Goal: Information Seeking & Learning: Learn about a topic

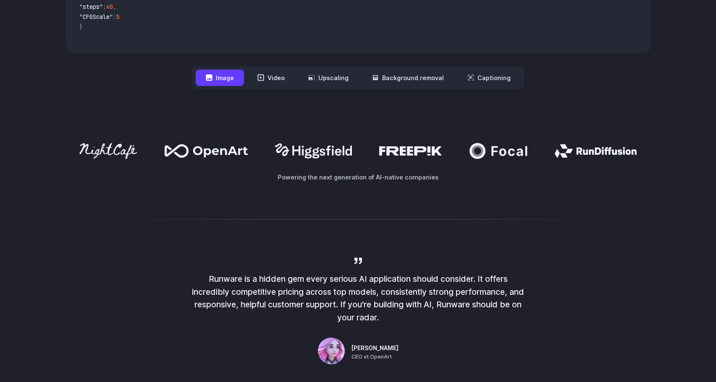
scroll to position [410, 0]
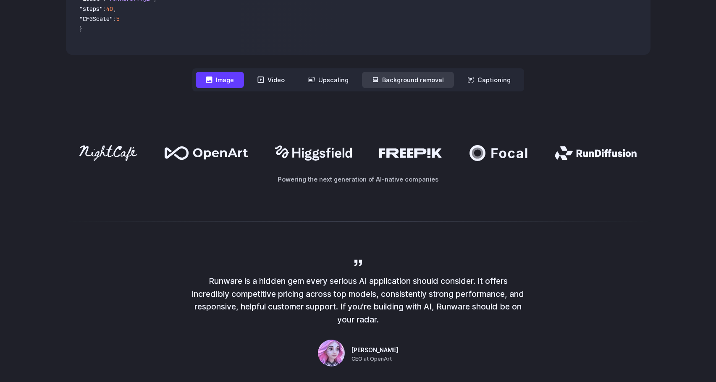
click at [420, 83] on button "Background removal" at bounding box center [408, 80] width 92 height 16
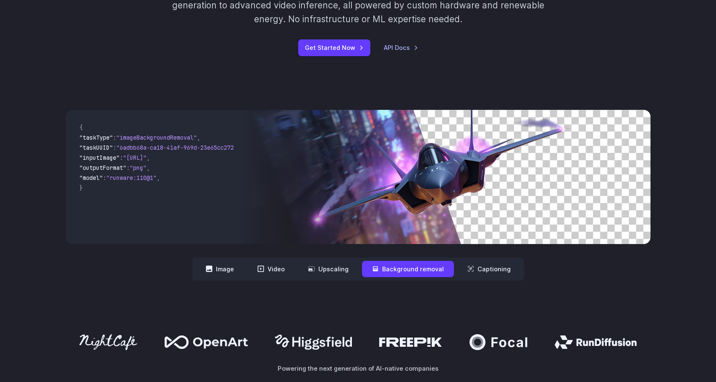
scroll to position [0, 0]
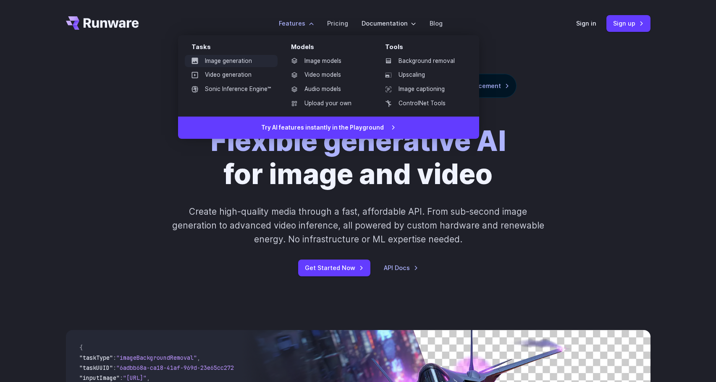
click at [253, 60] on link "Image generation" at bounding box center [231, 61] width 93 height 13
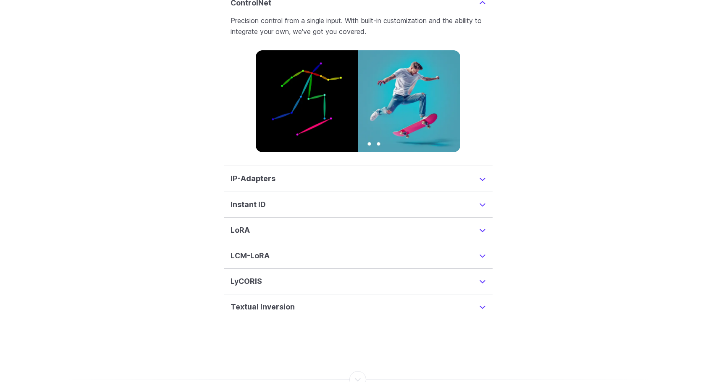
scroll to position [2073, 0]
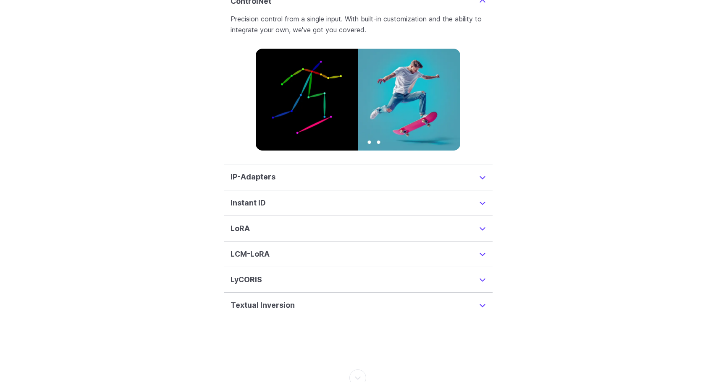
click at [461, 165] on details "IP-Adapters Inspire a new image with the content of another image, helping you …" at bounding box center [358, 178] width 269 height 26
click at [471, 171] on summary "IP-Adapters" at bounding box center [357, 177] width 255 height 12
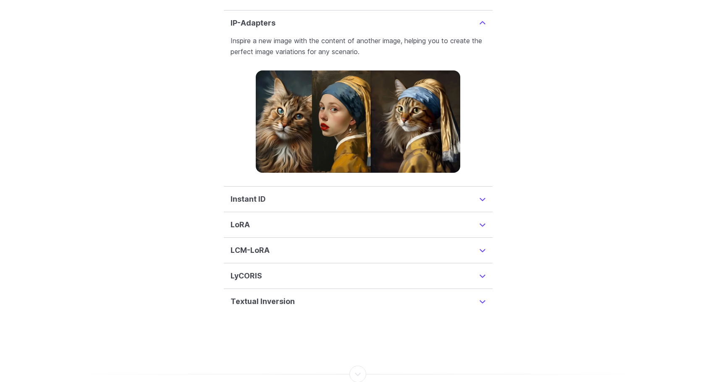
scroll to position [2082, 0]
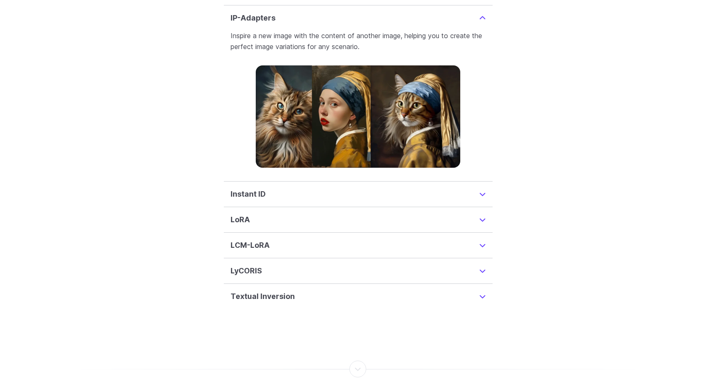
click at [350, 182] on details "Instant ID InstantID is a cutting-edge method for creating ID-Preserving images…" at bounding box center [358, 195] width 269 height 26
click at [486, 183] on details "Instant ID InstantID is a cutting-edge method for creating ID-Preserving images…" at bounding box center [358, 195] width 269 height 26
click at [482, 188] on summary "Instant ID" at bounding box center [357, 194] width 255 height 12
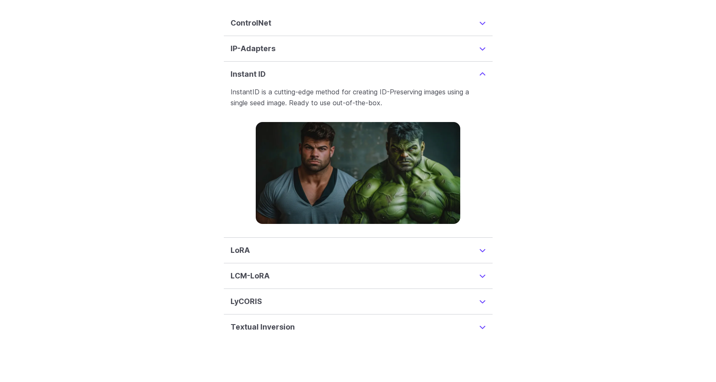
scroll to position [2048, 0]
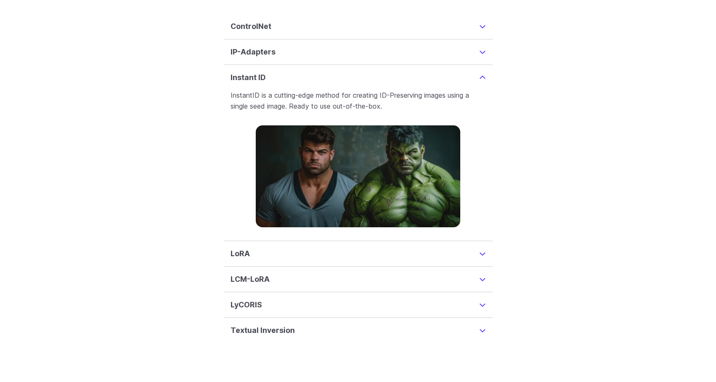
click at [480, 248] on summary "LoRA" at bounding box center [357, 254] width 255 height 12
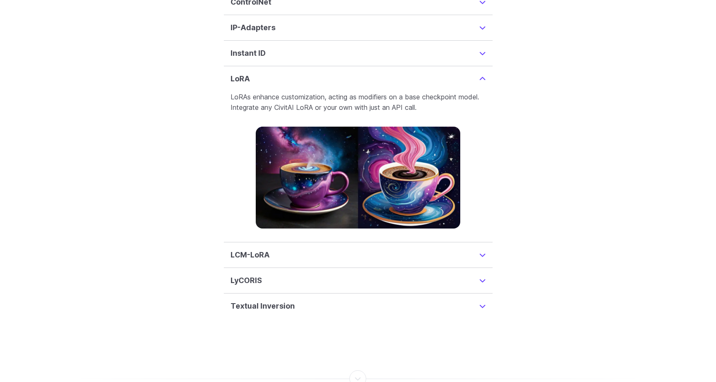
scroll to position [2074, 0]
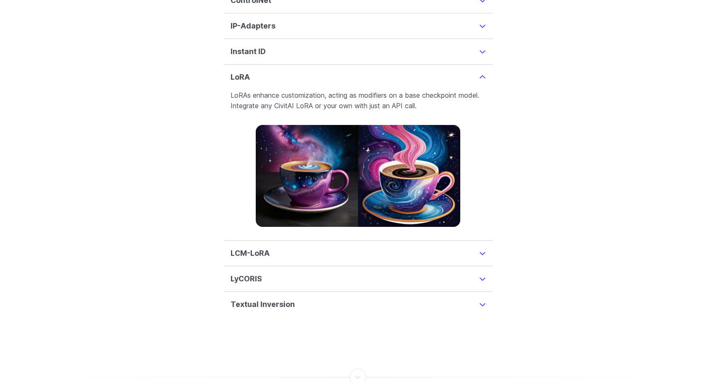
click at [350, 248] on summary "LCM-LoRA" at bounding box center [357, 254] width 255 height 12
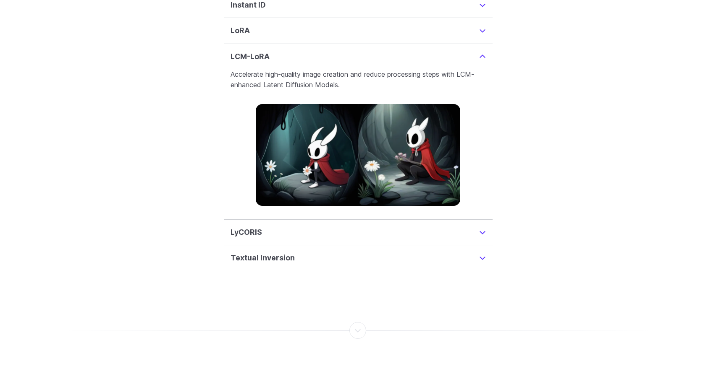
scroll to position [2127, 0]
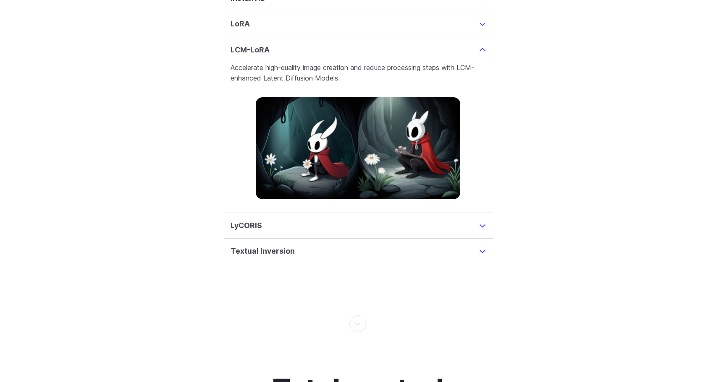
click at [481, 220] on summary "LyCORIS" at bounding box center [357, 226] width 255 height 12
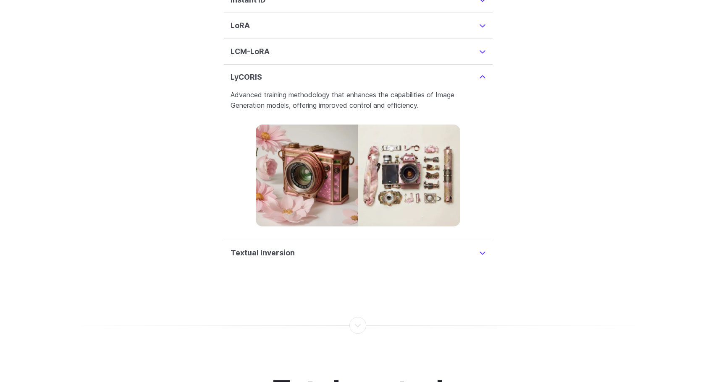
click at [475, 46] on summary "LCM-LoRA" at bounding box center [357, 52] width 255 height 12
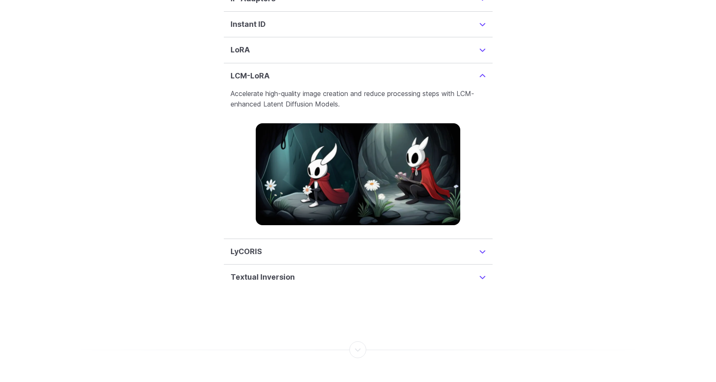
scroll to position [2100, 0]
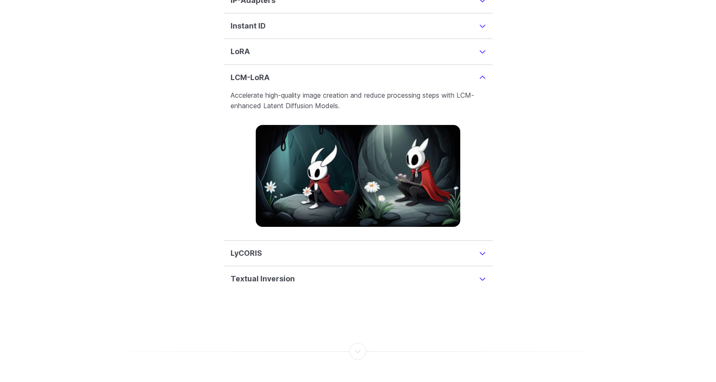
click at [374, 248] on summary "LyCORIS" at bounding box center [357, 254] width 255 height 12
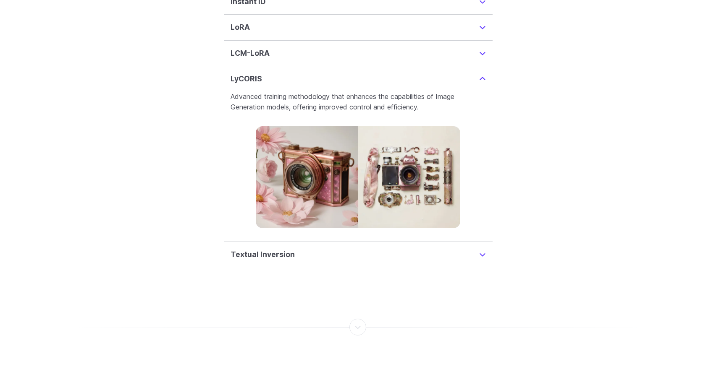
scroll to position [2126, 0]
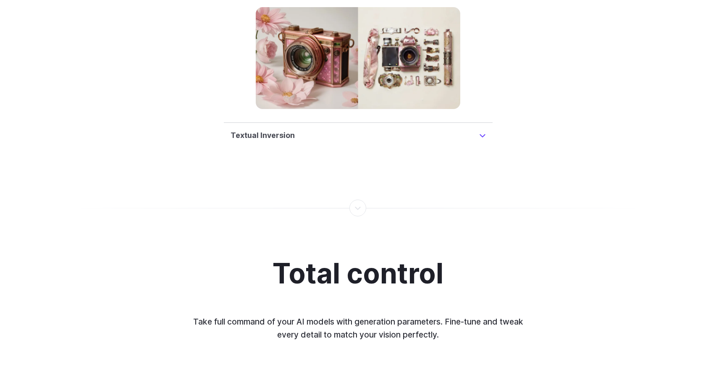
click at [477, 130] on summary "Textual Inversion" at bounding box center [357, 136] width 255 height 12
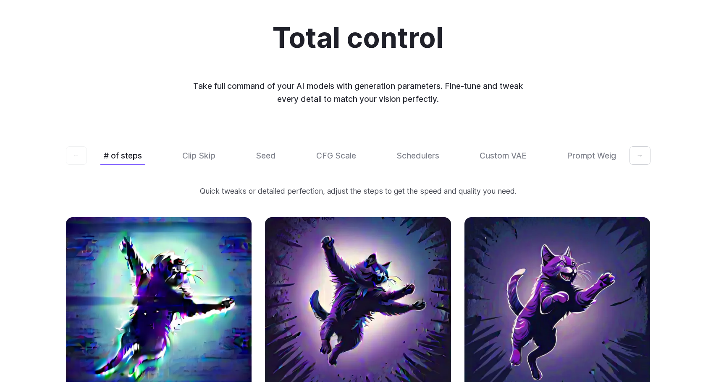
scroll to position [2479, 0]
click at [268, 146] on button "Seed" at bounding box center [265, 156] width 27 height 20
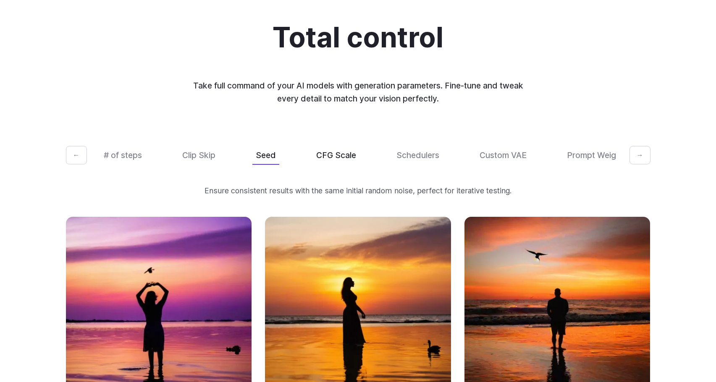
click at [320, 148] on button "CFG Scale" at bounding box center [336, 156] width 47 height 20
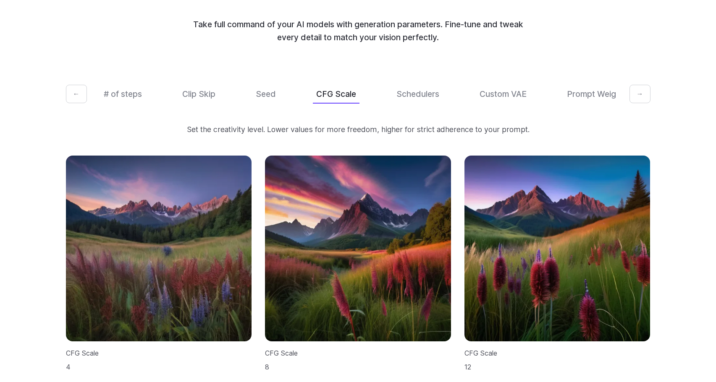
scroll to position [2544, 0]
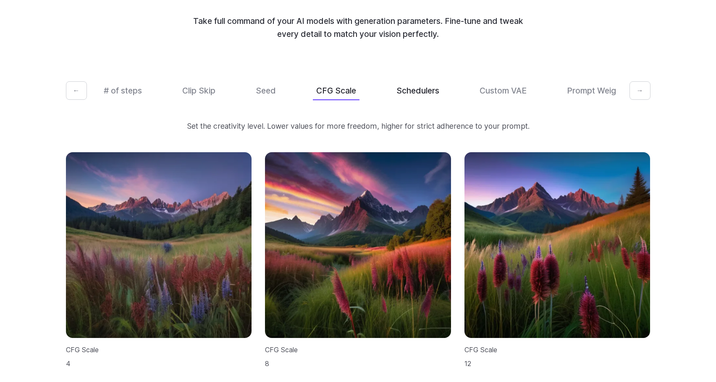
click at [415, 81] on button "Schedulers" at bounding box center [418, 91] width 50 height 20
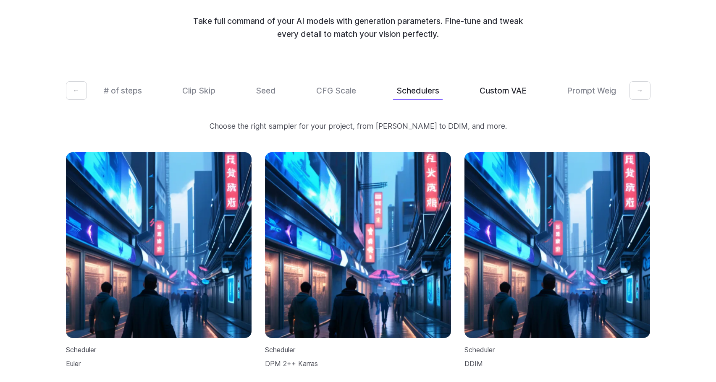
click at [483, 84] on button "Custom VAE" at bounding box center [503, 91] width 54 height 20
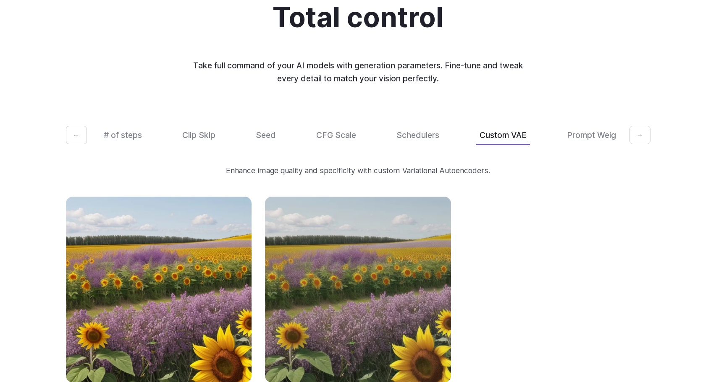
scroll to position [2502, 0]
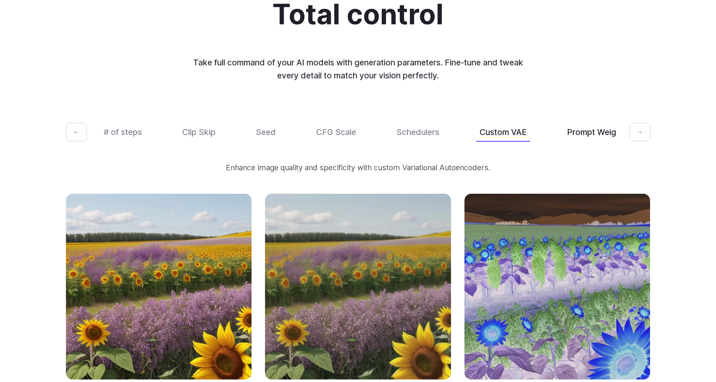
click at [592, 125] on button "Prompt Weights" at bounding box center [597, 133] width 68 height 20
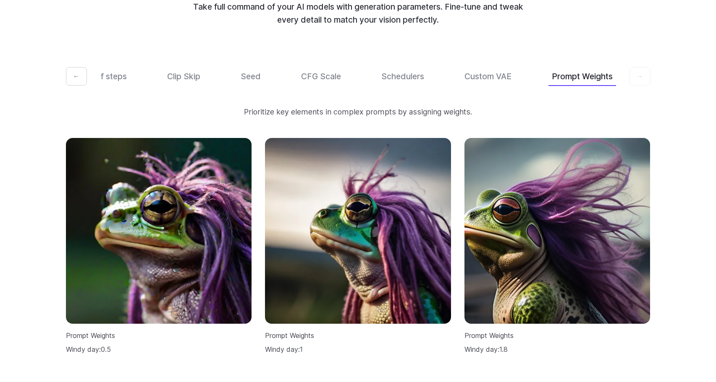
scroll to position [2559, 0]
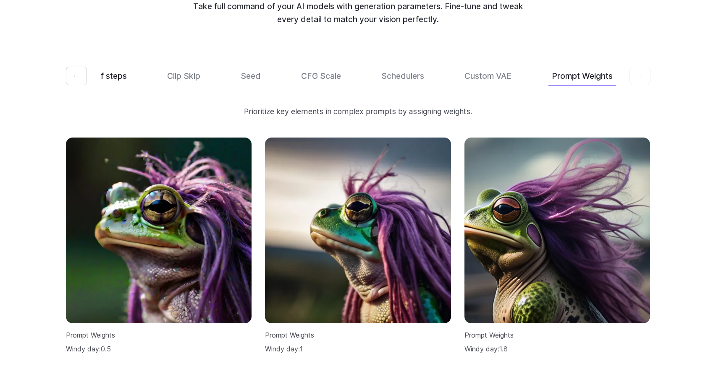
click at [107, 66] on button "# of steps" at bounding box center [107, 76] width 45 height 20
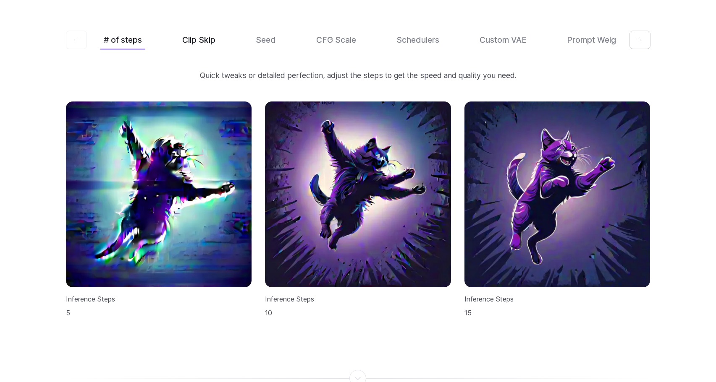
scroll to position [2581, 0]
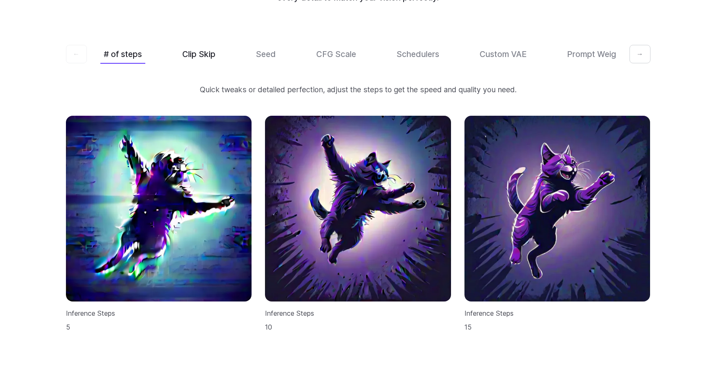
click at [200, 48] on button "Clip Skip" at bounding box center [199, 54] width 40 height 20
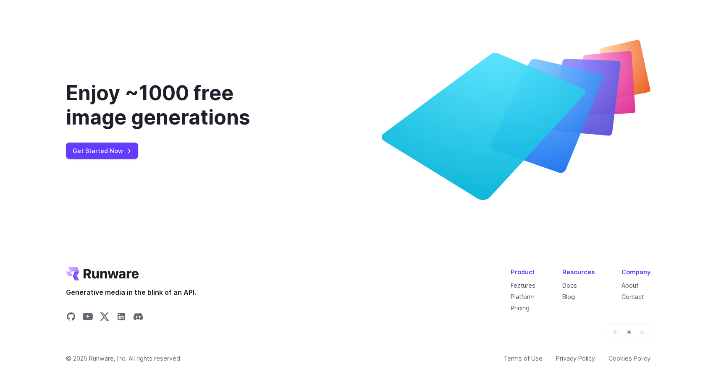
scroll to position [3419, 0]
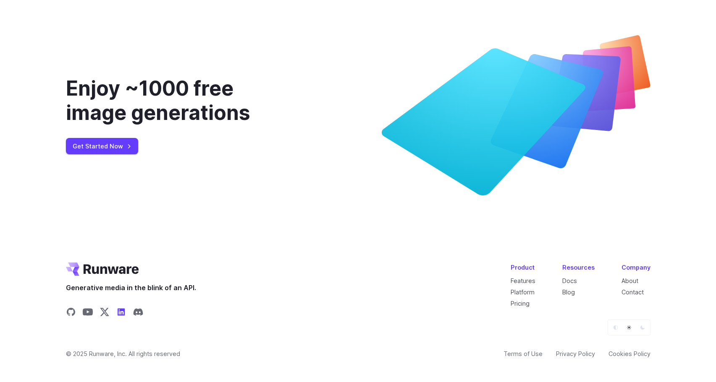
click at [122, 307] on icon "Share on LinkedIn" at bounding box center [121, 312] width 10 height 10
click at [530, 277] on link "Features" at bounding box center [522, 280] width 25 height 7
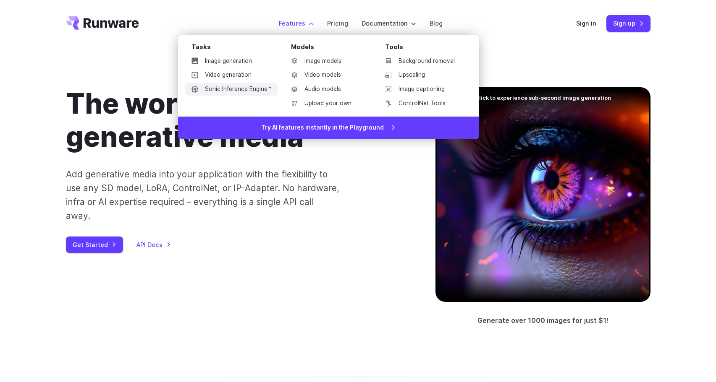
click at [256, 88] on link "Sonic Inference Engine™" at bounding box center [231, 89] width 93 height 13
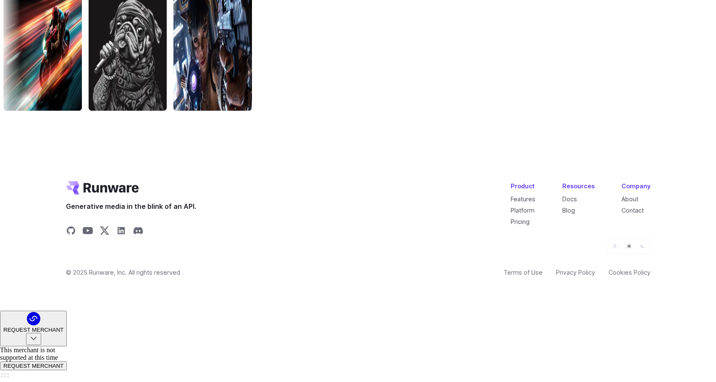
scroll to position [2841, 0]
click at [527, 214] on link "Platform" at bounding box center [522, 210] width 24 height 7
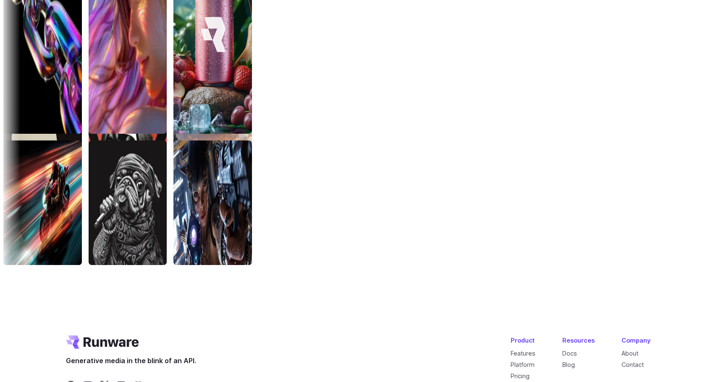
scroll to position [2841, 0]
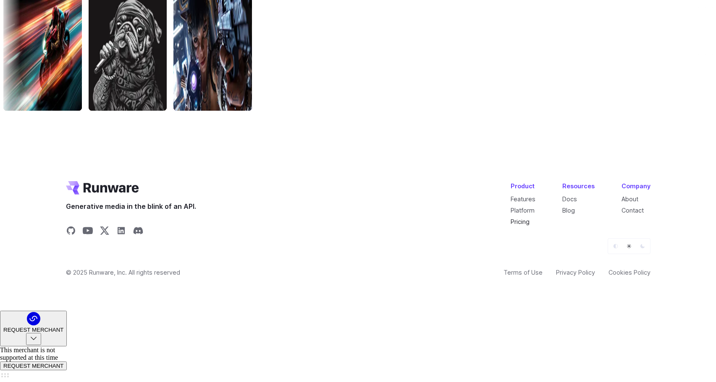
click at [528, 225] on link "Pricing" at bounding box center [519, 221] width 19 height 7
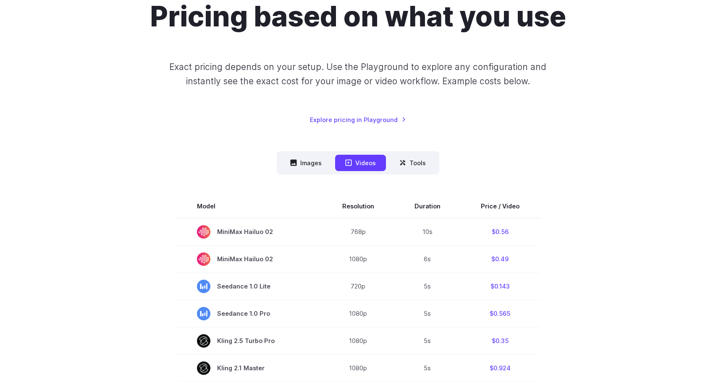
scroll to position [162, 0]
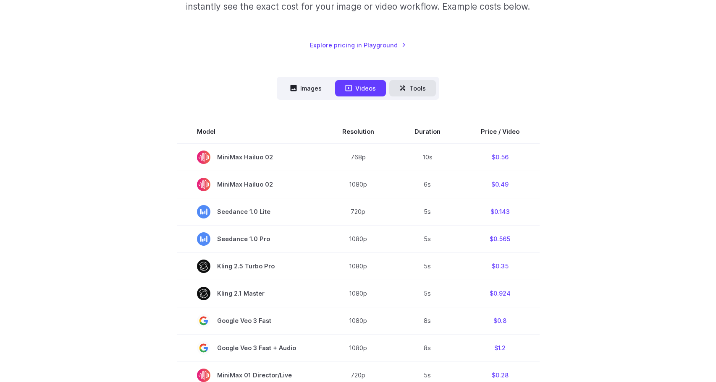
click at [411, 89] on button "Tools" at bounding box center [412, 88] width 47 height 16
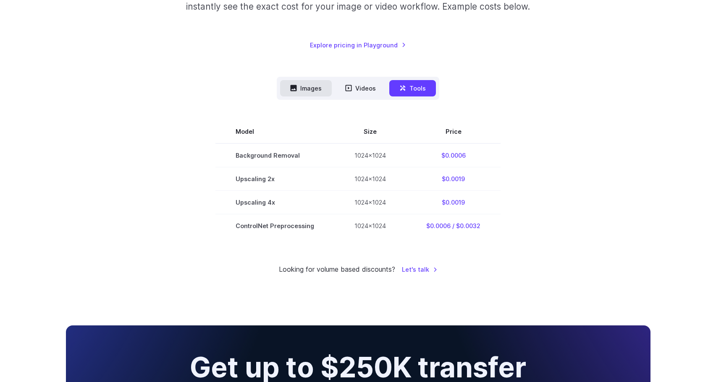
click at [310, 89] on button "Images" at bounding box center [306, 88] width 52 height 16
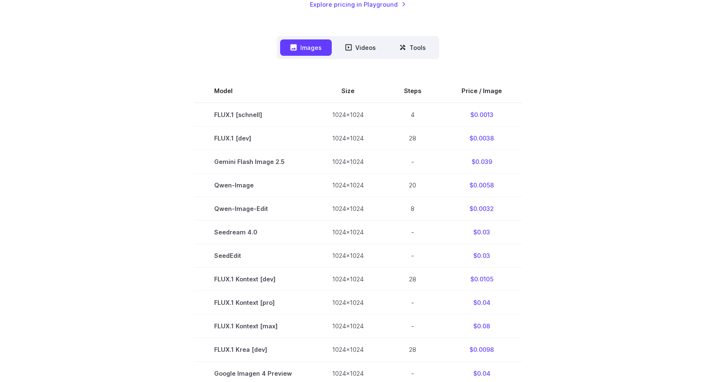
scroll to position [206, 0]
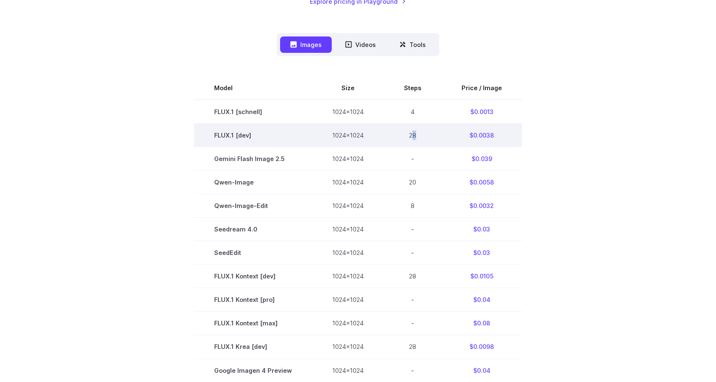
drag, startPoint x: 411, startPoint y: 136, endPoint x: 424, endPoint y: 135, distance: 13.0
click at [424, 135] on td "28" at bounding box center [412, 136] width 57 height 24
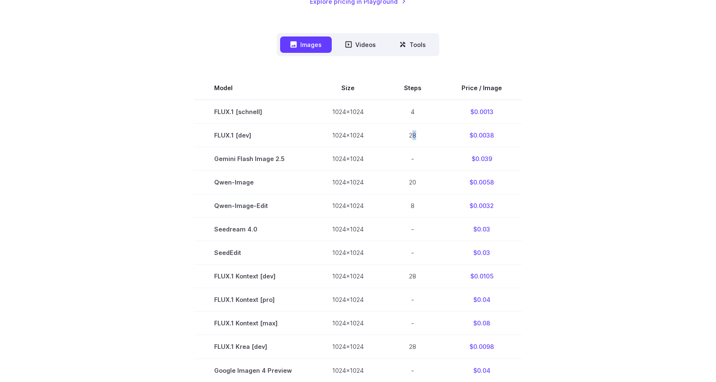
click at [543, 137] on section "Model Size Steps Price / Image FLUX.1 [schnell] 1024x1024 4 $0.0013 FLUX.1 [dev…" at bounding box center [358, 323] width 584 height 494
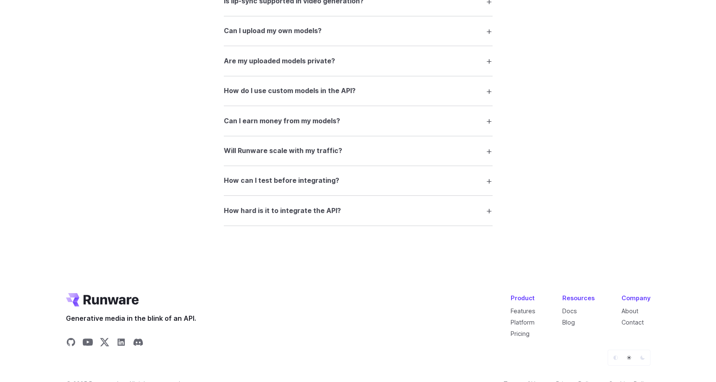
scroll to position [1607, 0]
